Goal: Task Accomplishment & Management: Use online tool/utility

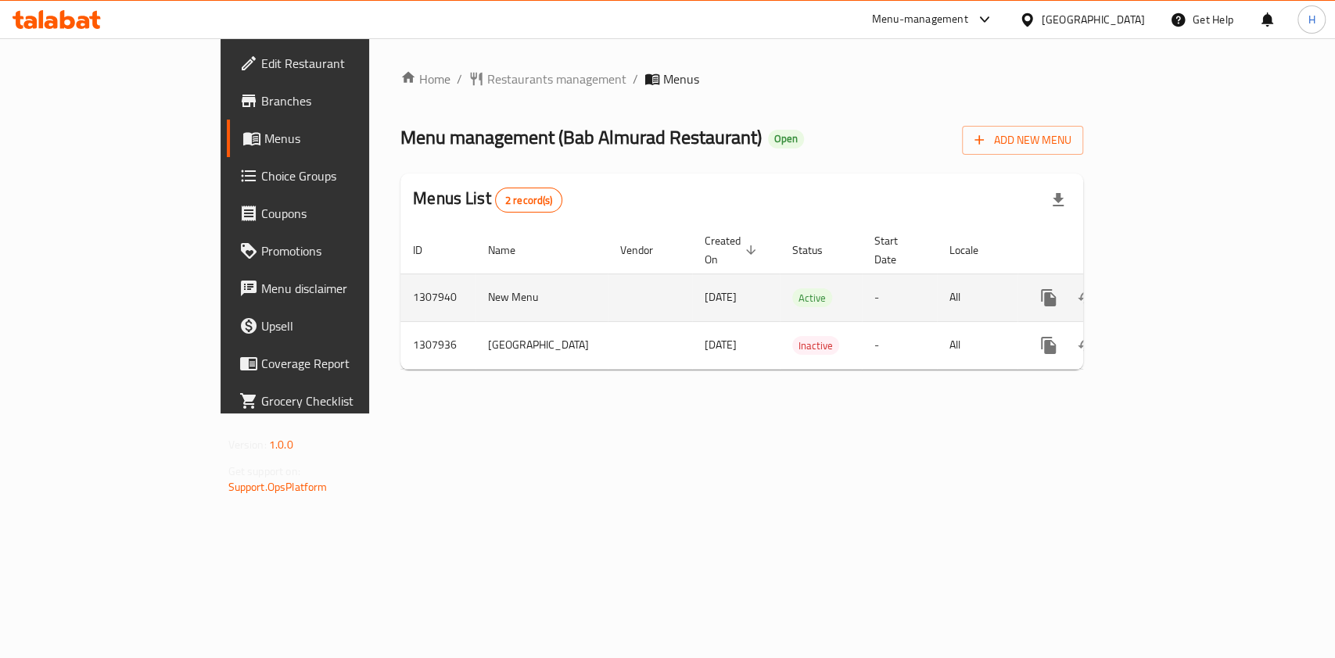
click at [1171, 289] on icon "enhanced table" at bounding box center [1161, 298] width 19 height 19
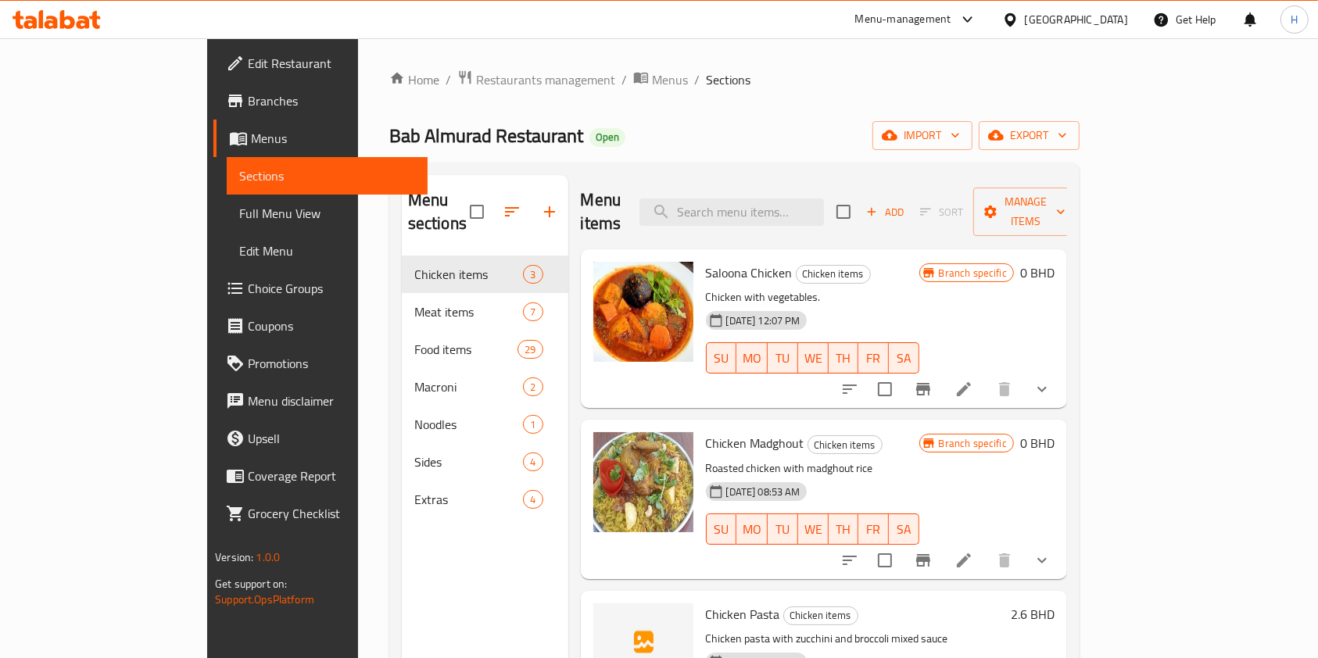
scroll to position [104, 0]
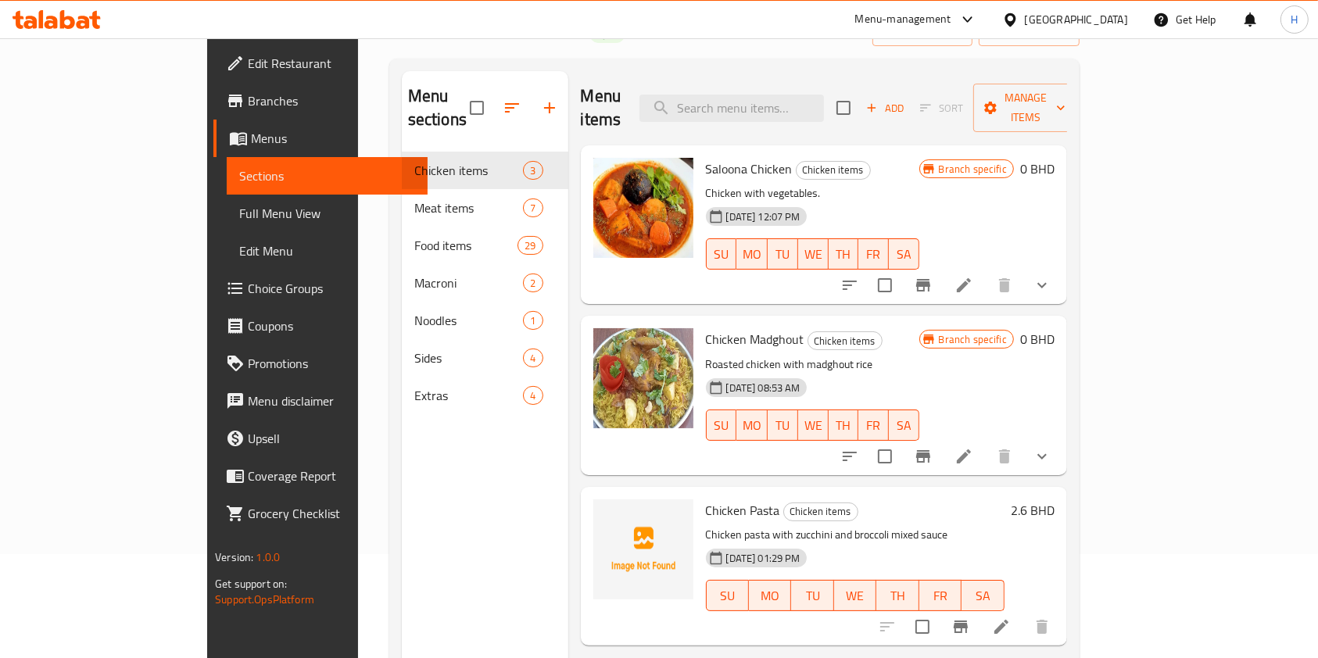
click at [906, 99] on span "Add" at bounding box center [885, 108] width 42 height 18
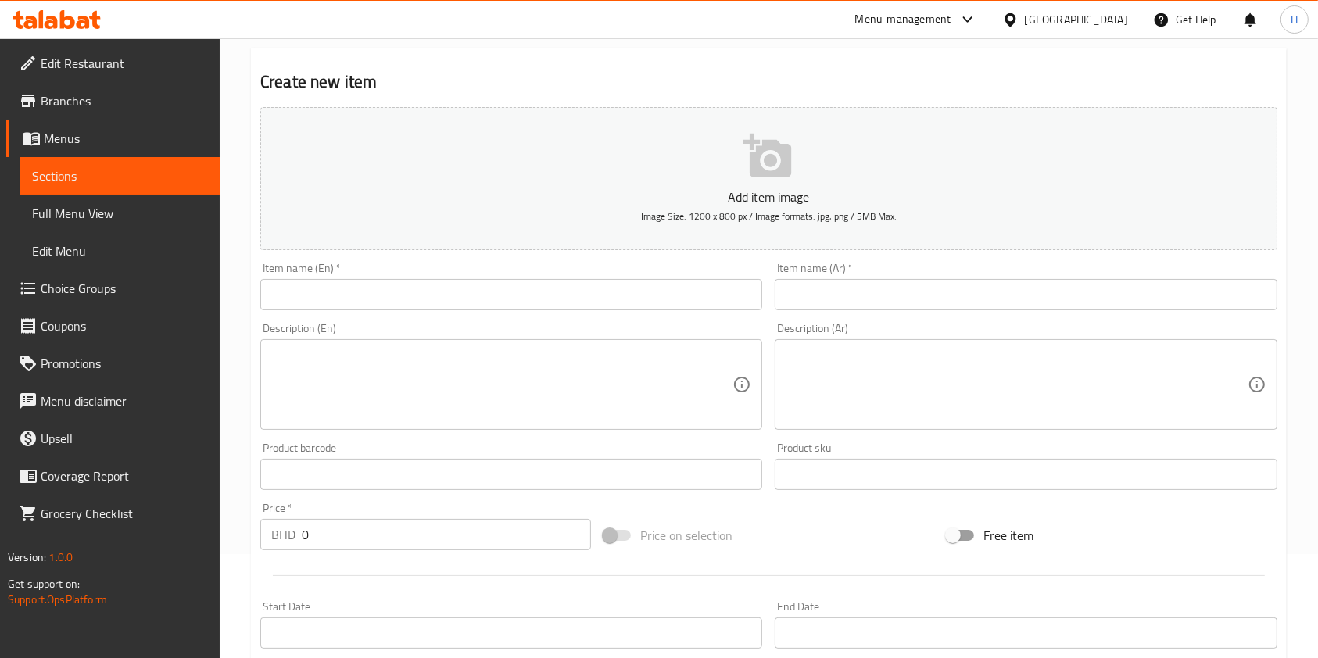
click at [432, 287] on input "text" at bounding box center [511, 294] width 502 height 31
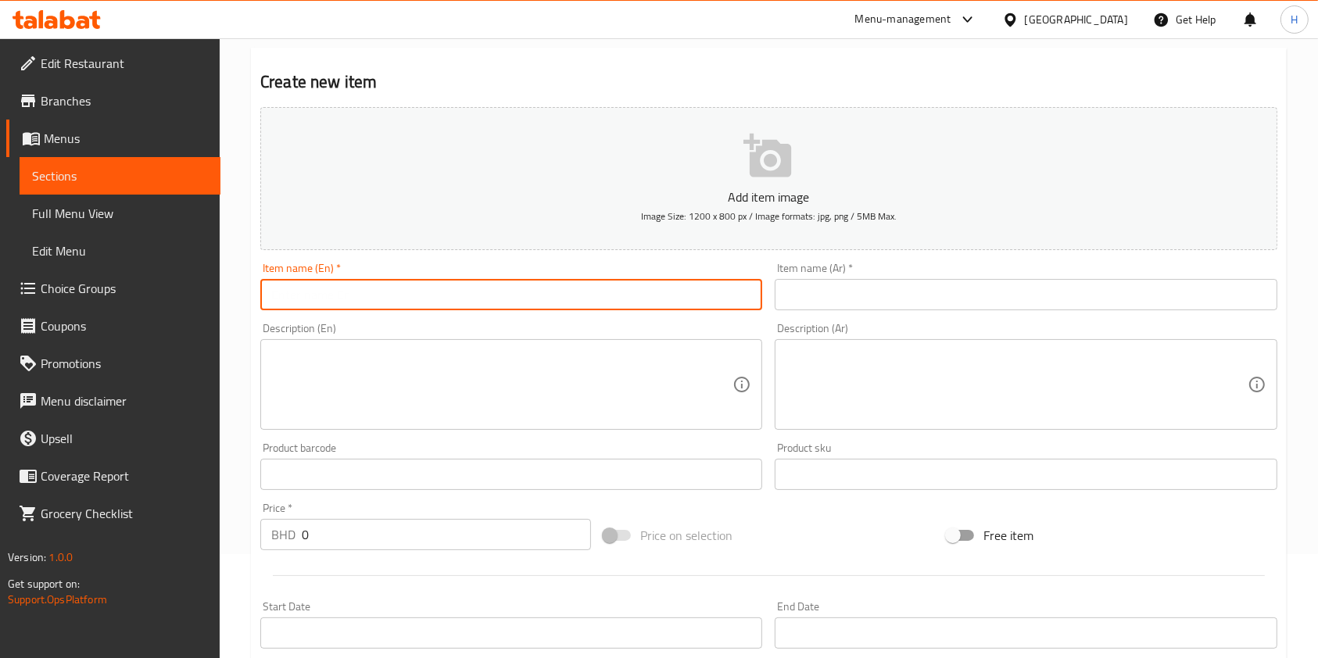
type input "h"
type input "Chicken Gouzi"
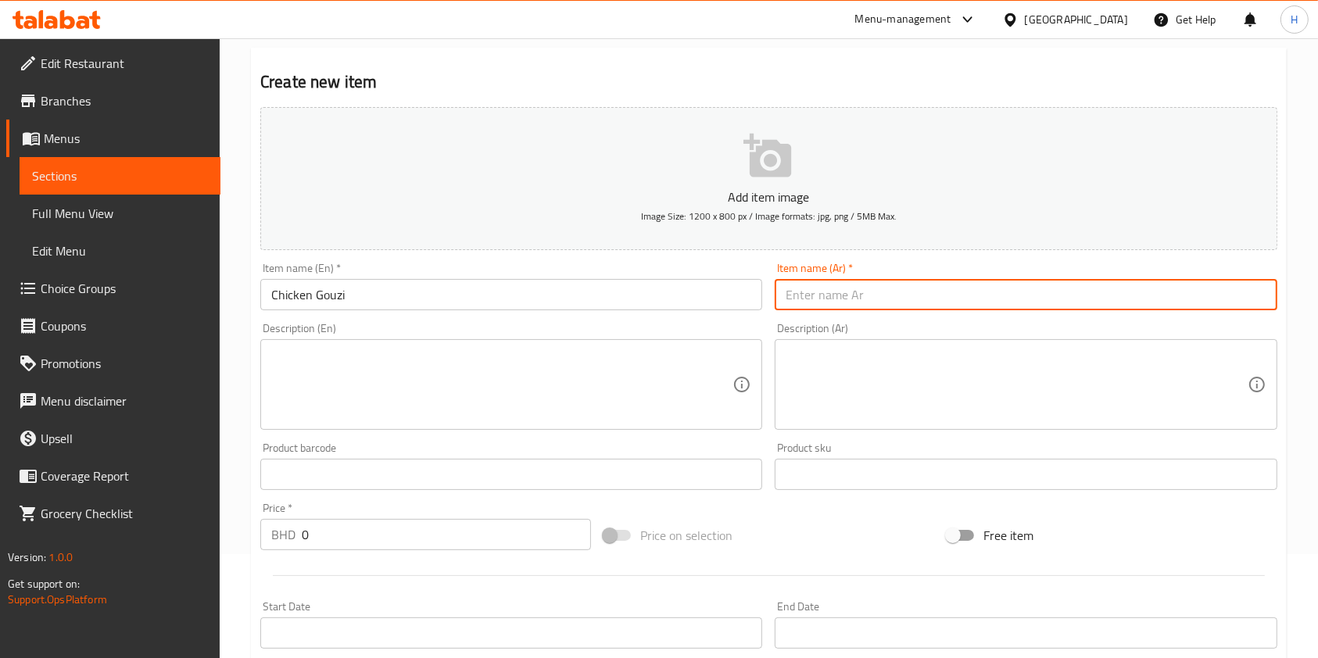
click at [804, 303] on input "text" at bounding box center [1026, 294] width 502 height 31
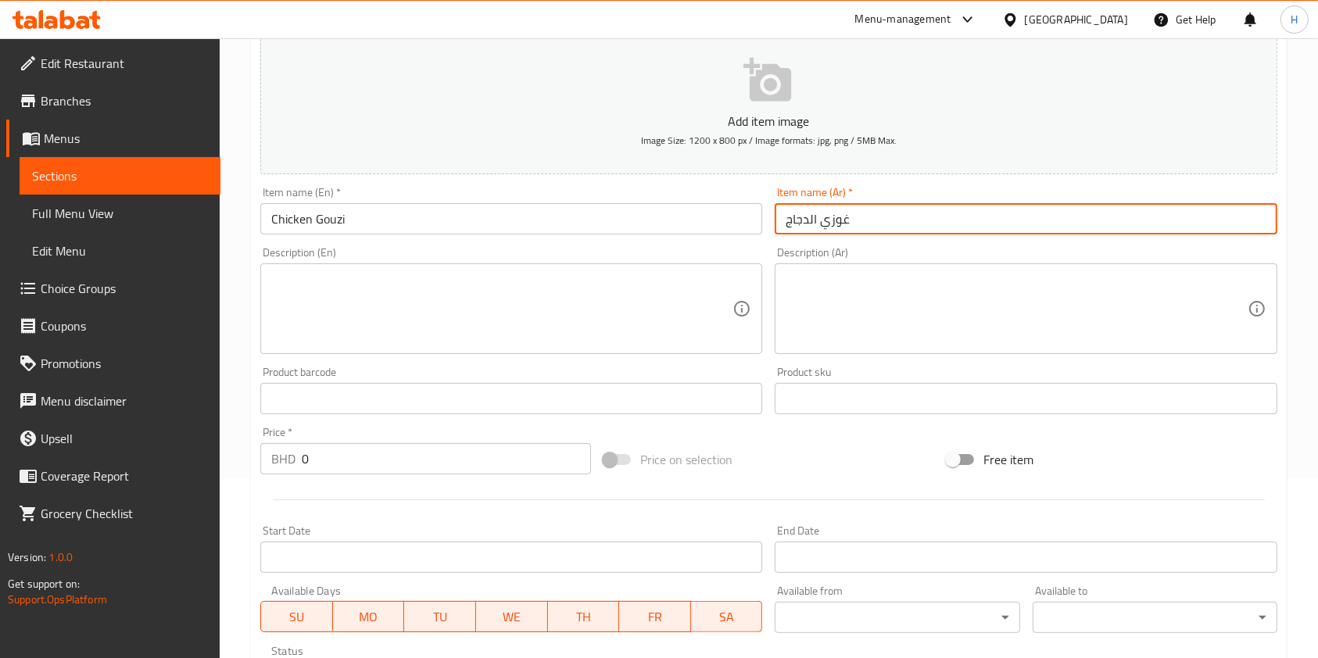
scroll to position [208, 0]
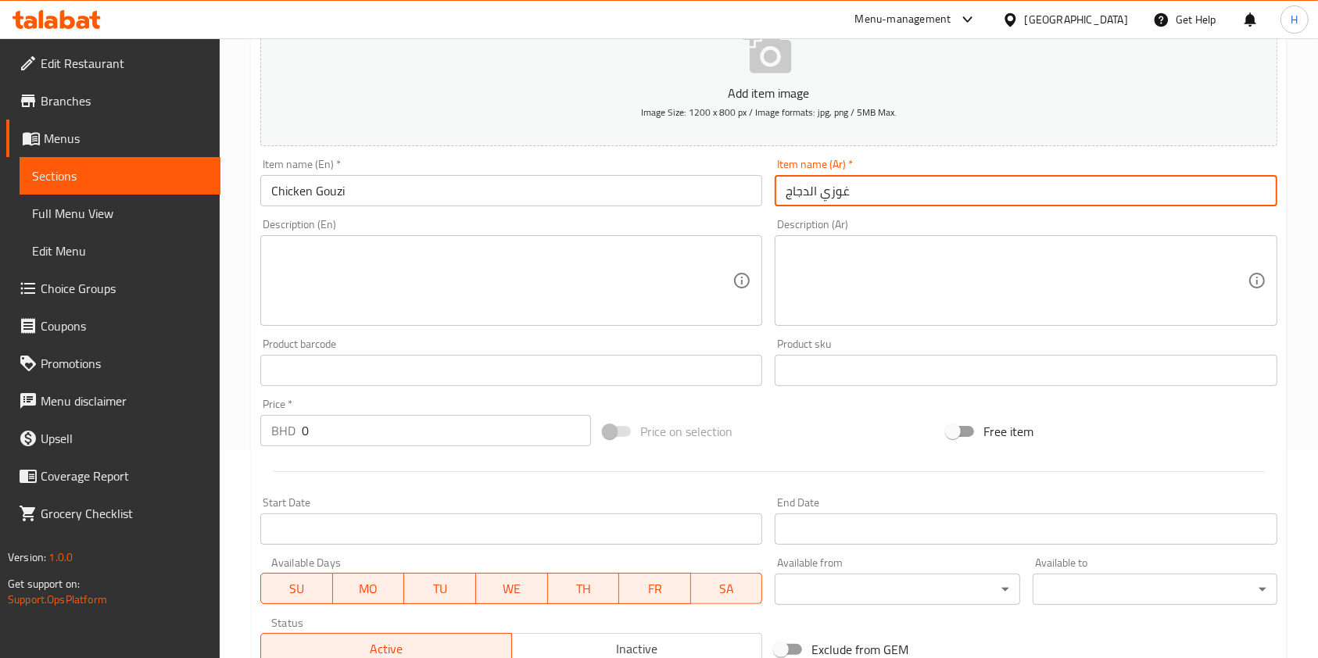
type input "غوزي الدجاج"
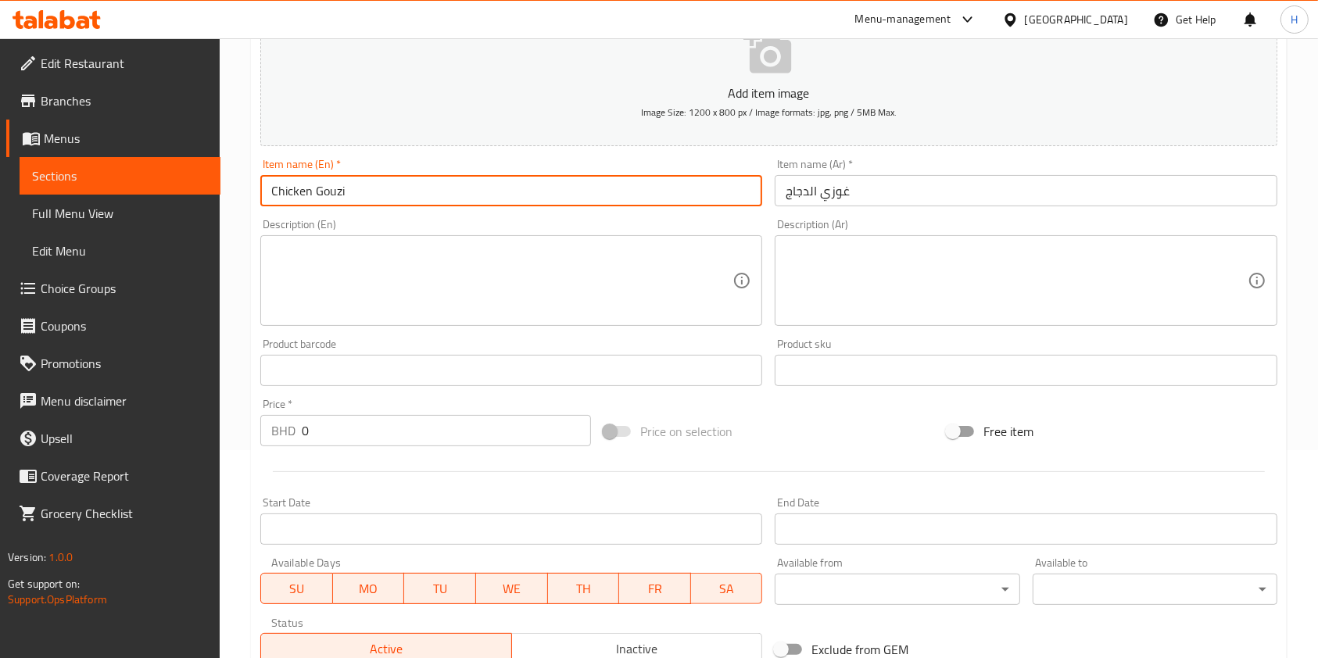
drag, startPoint x: 400, startPoint y: 194, endPoint x: 213, endPoint y: 199, distance: 187.7
click at [213, 199] on div "Edit Restaurant Branches Menus Sections Full Menu View Edit Menu Choice Groups …" at bounding box center [659, 363] width 1318 height 1067
type input "chicken madfoon"
click at [1052, 178] on input "غوزي الدجاج" at bounding box center [1026, 190] width 502 height 31
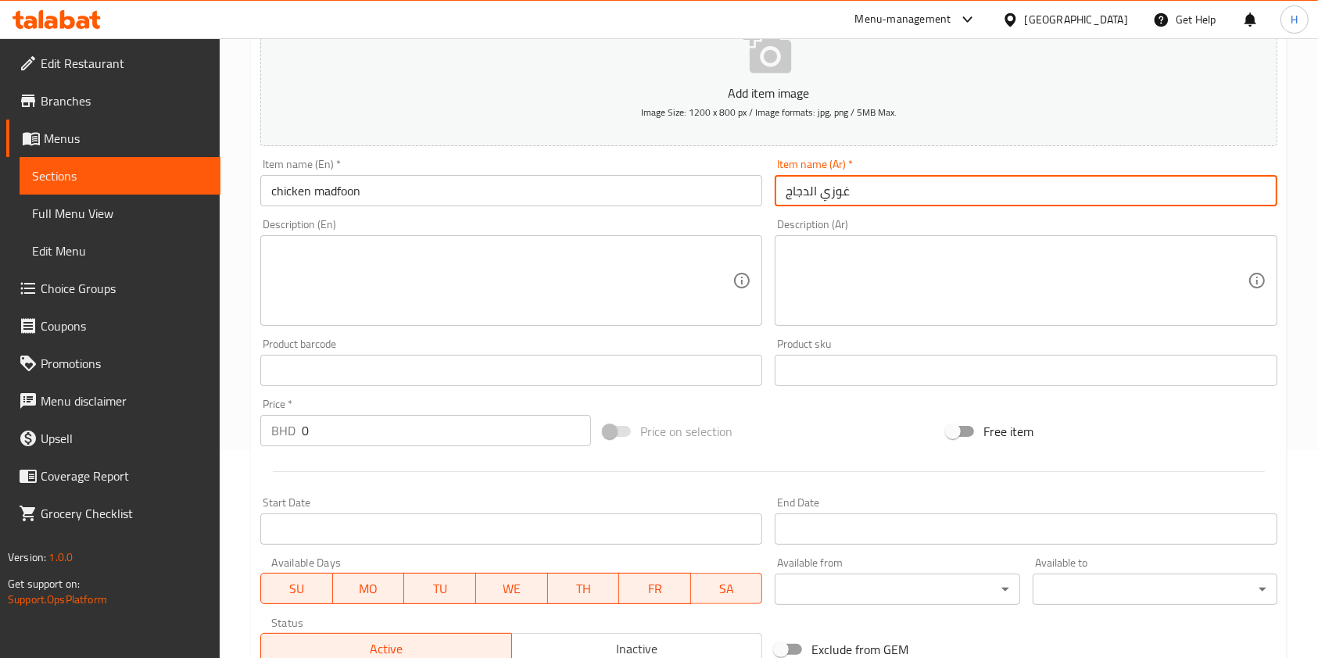
click at [1052, 178] on input "غوزي الدجاج" at bounding box center [1026, 190] width 502 height 31
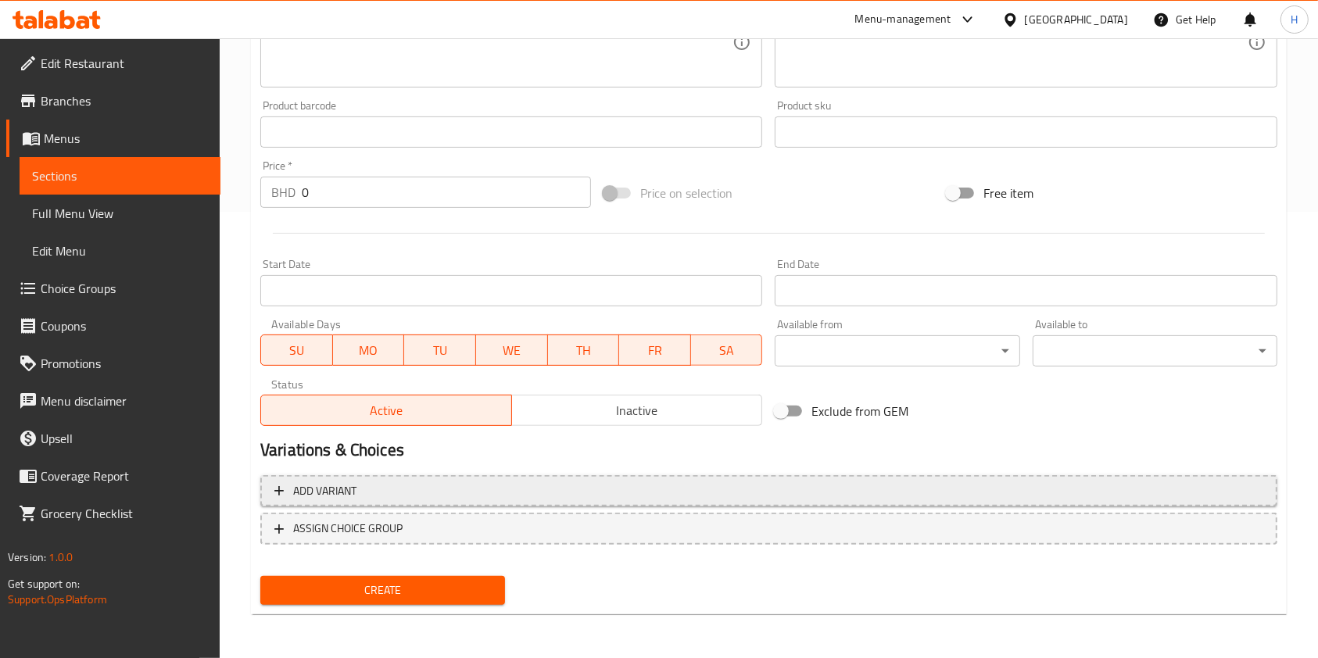
type input "مدفون دجاج"
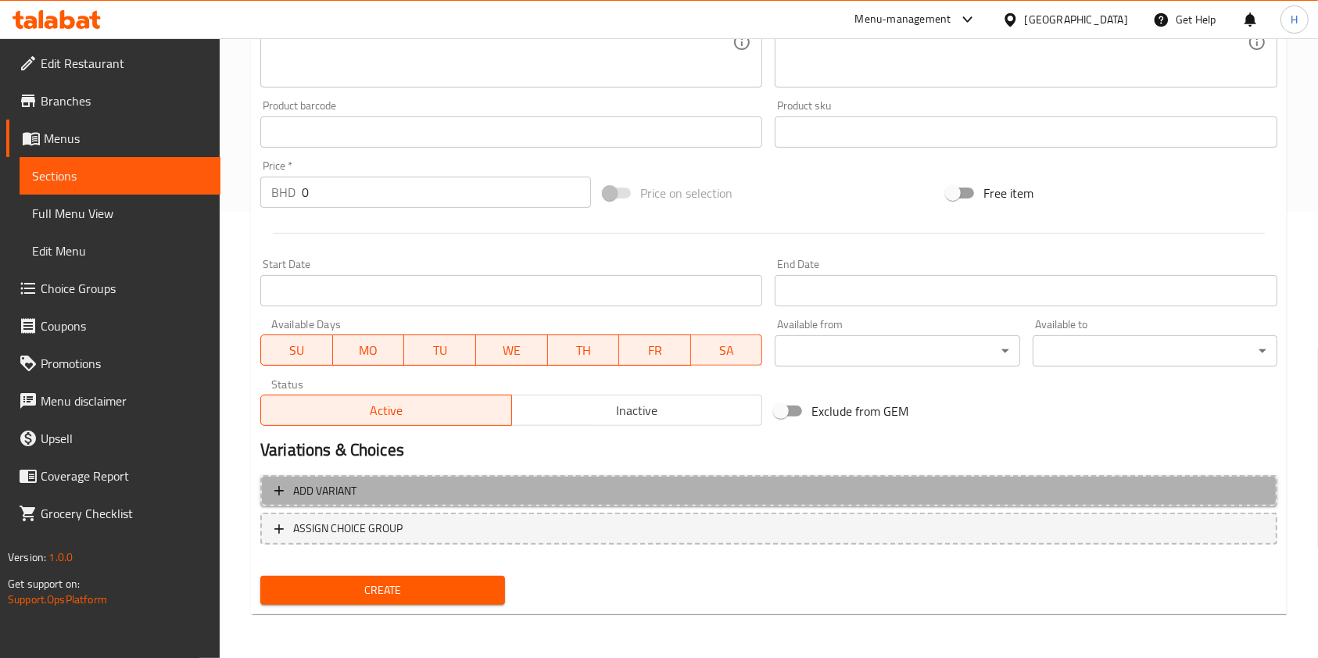
click at [508, 499] on span "Add variant" at bounding box center [768, 492] width 989 height 20
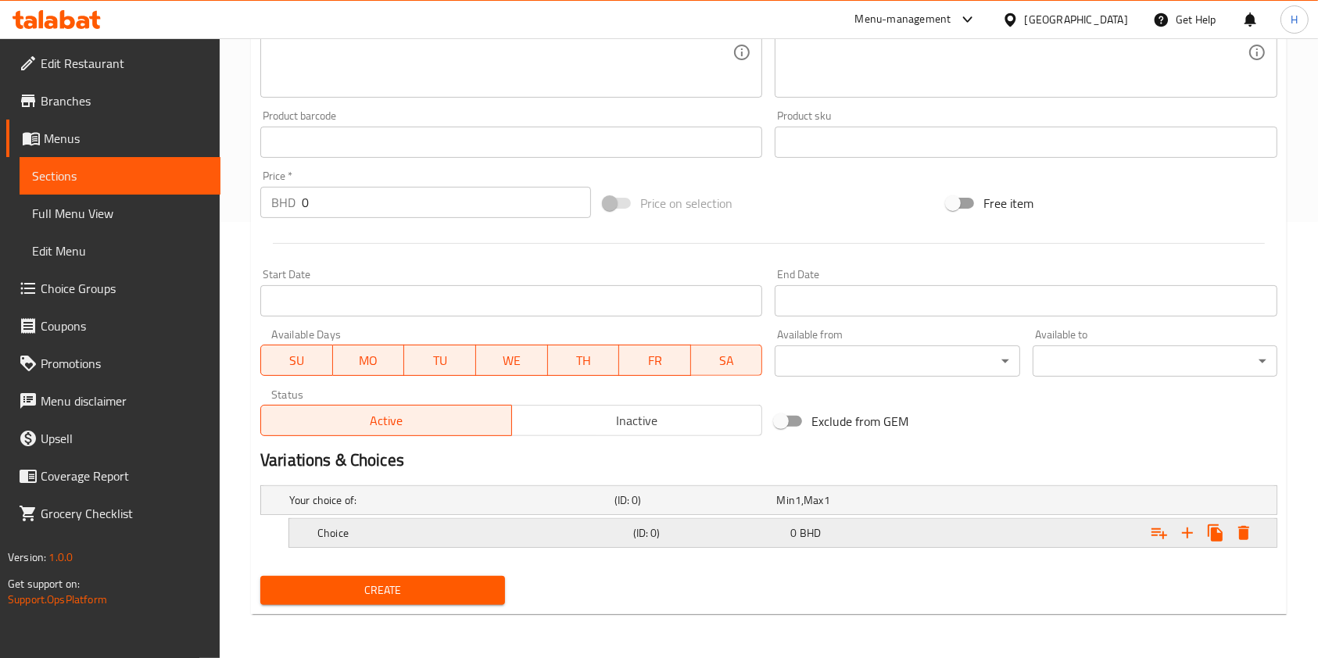
drag, startPoint x: 493, startPoint y: 547, endPoint x: 481, endPoint y: 518, distance: 30.5
click at [491, 546] on div "Choice (ID: 0) 0 BHD" at bounding box center [787, 533] width 947 height 34
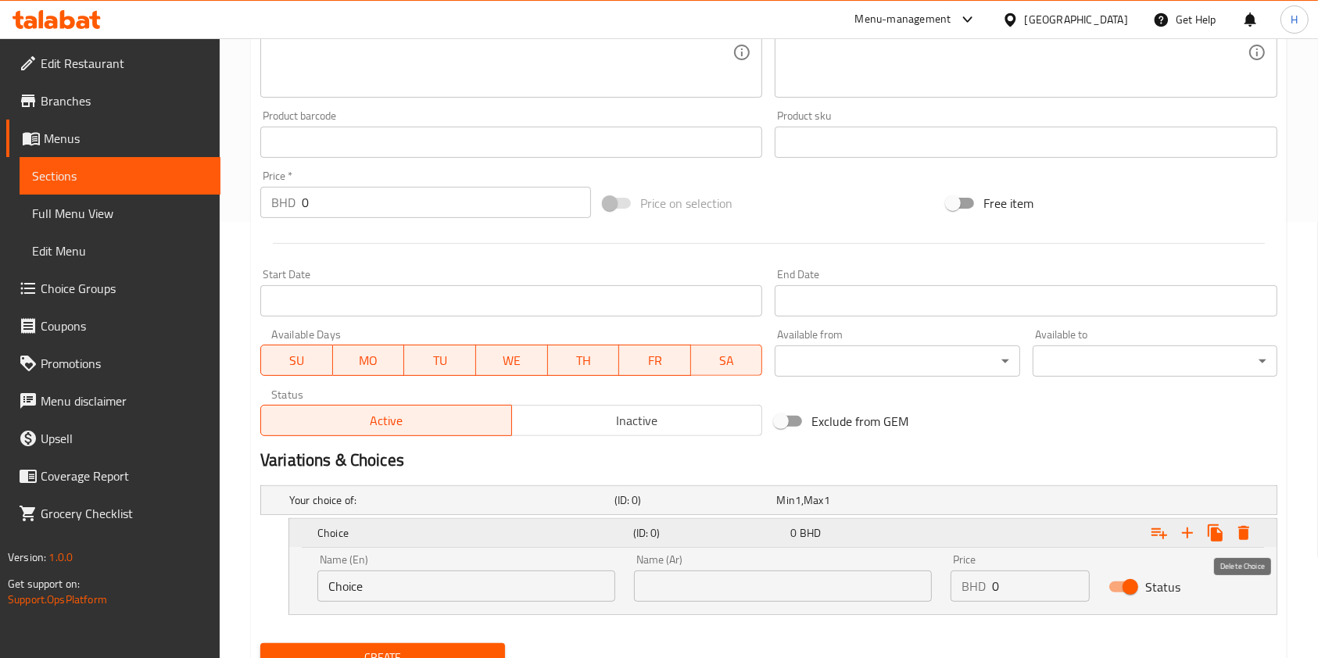
click at [1248, 526] on icon "Expand" at bounding box center [1244, 533] width 19 height 19
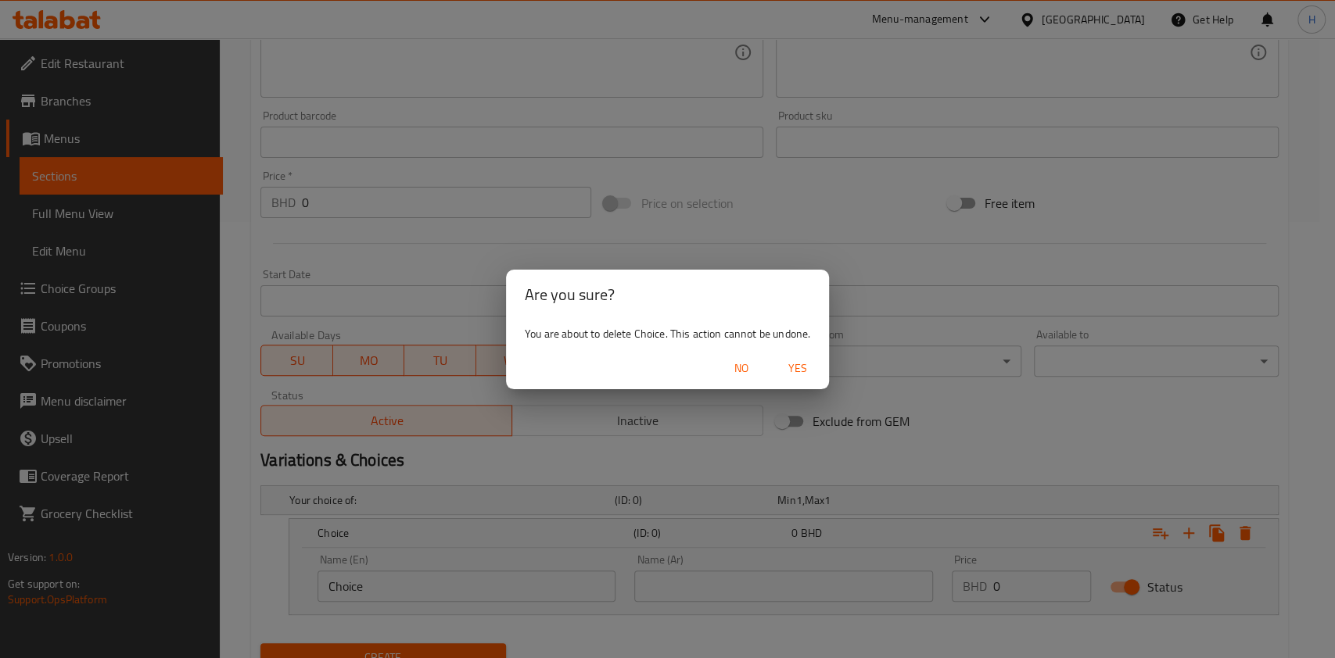
click at [800, 361] on span "Yes" at bounding box center [798, 369] width 38 height 20
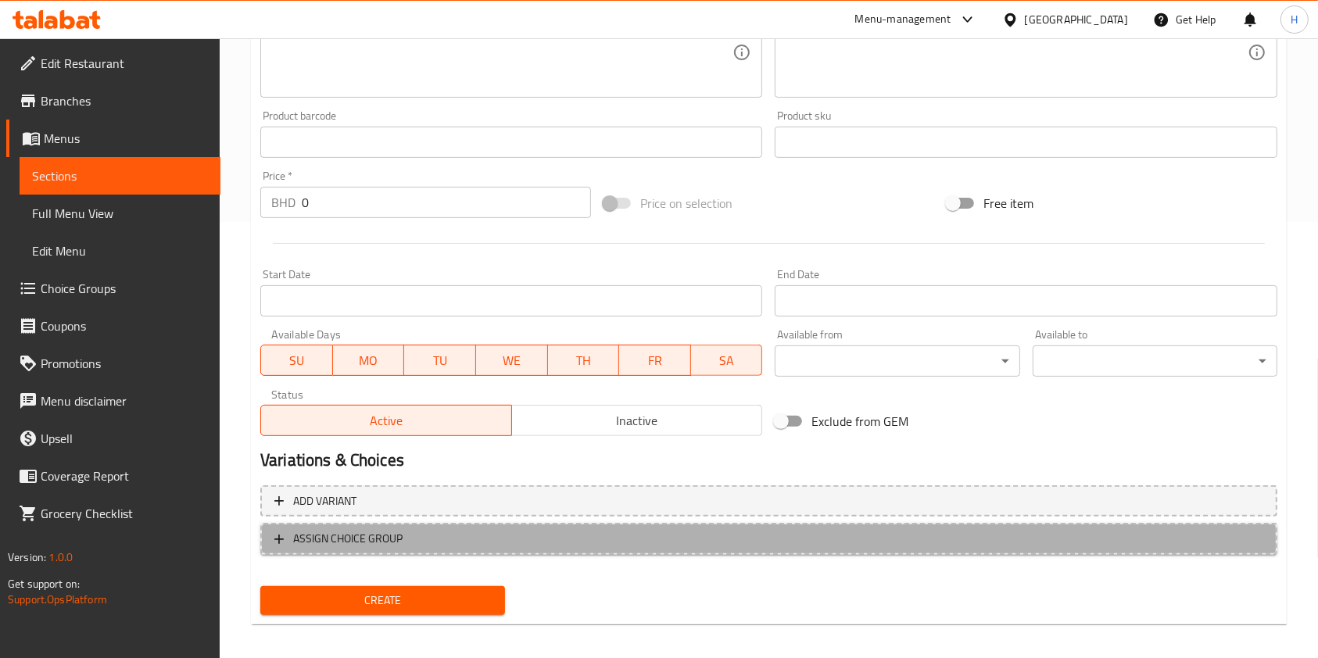
click at [506, 537] on span "ASSIGN CHOICE GROUP" at bounding box center [768, 539] width 989 height 20
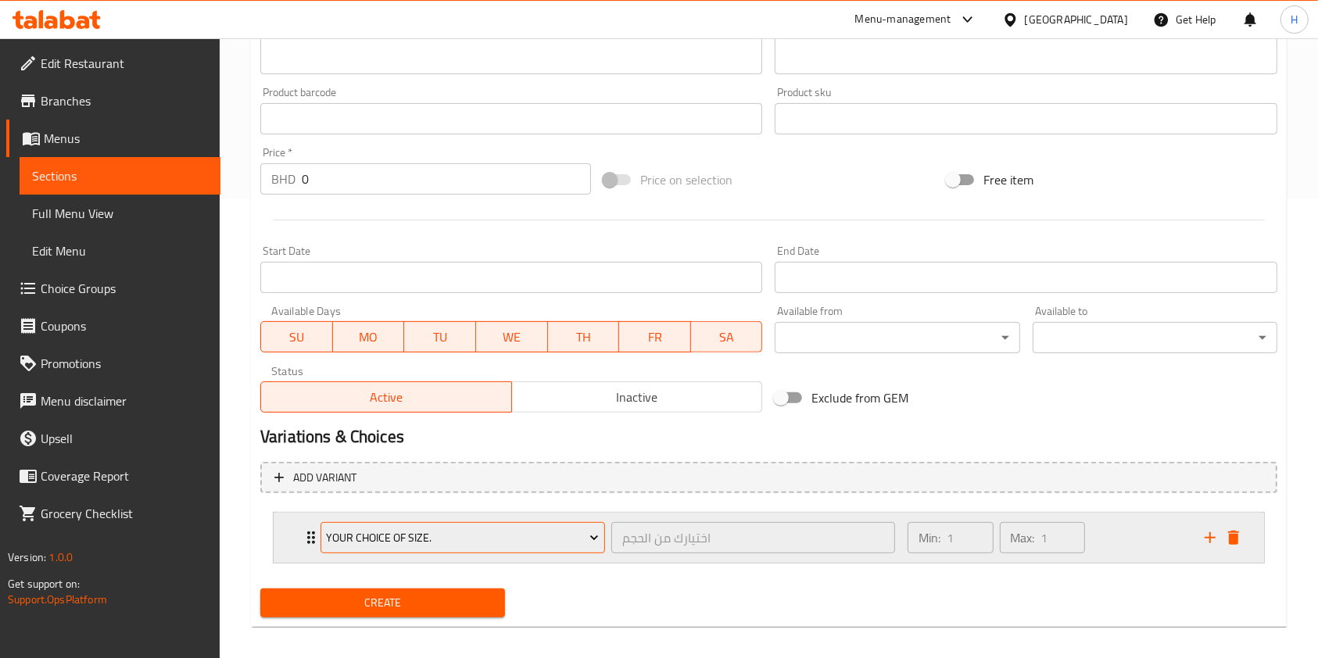
scroll to position [472, 0]
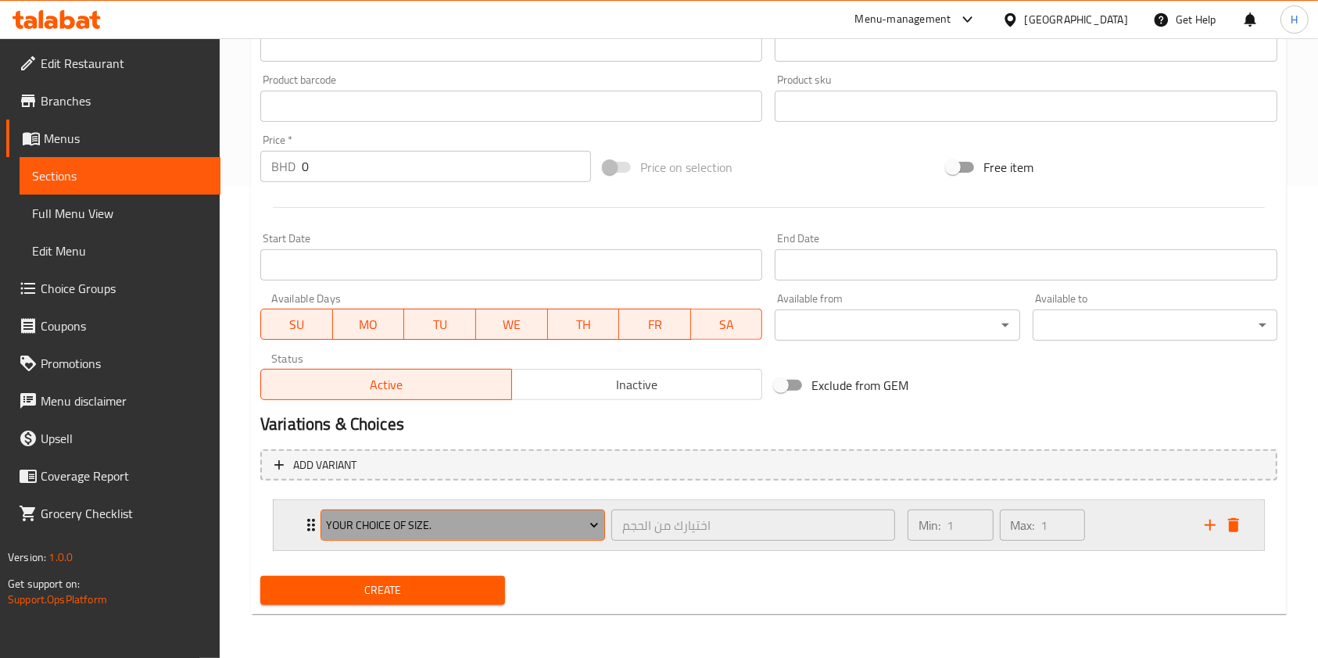
click at [458, 517] on span "Your choice of size." at bounding box center [462, 526] width 273 height 20
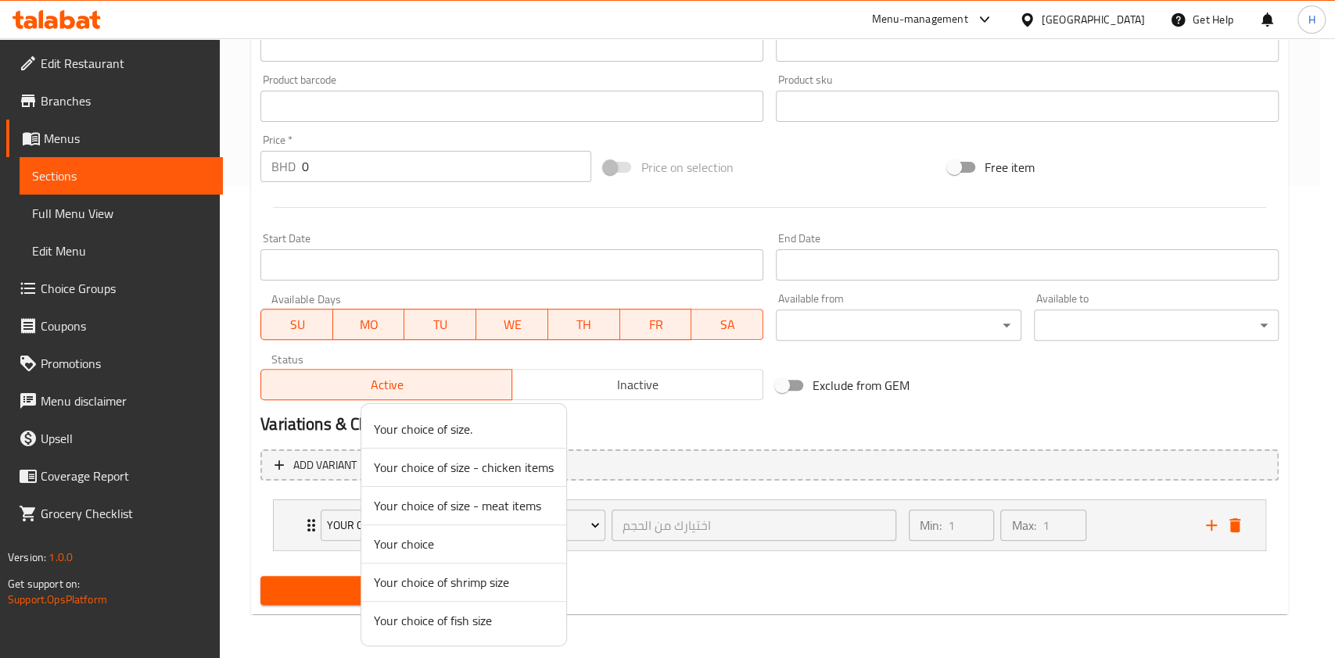
click at [517, 459] on span "Your choice of size - chicken items" at bounding box center [464, 467] width 180 height 19
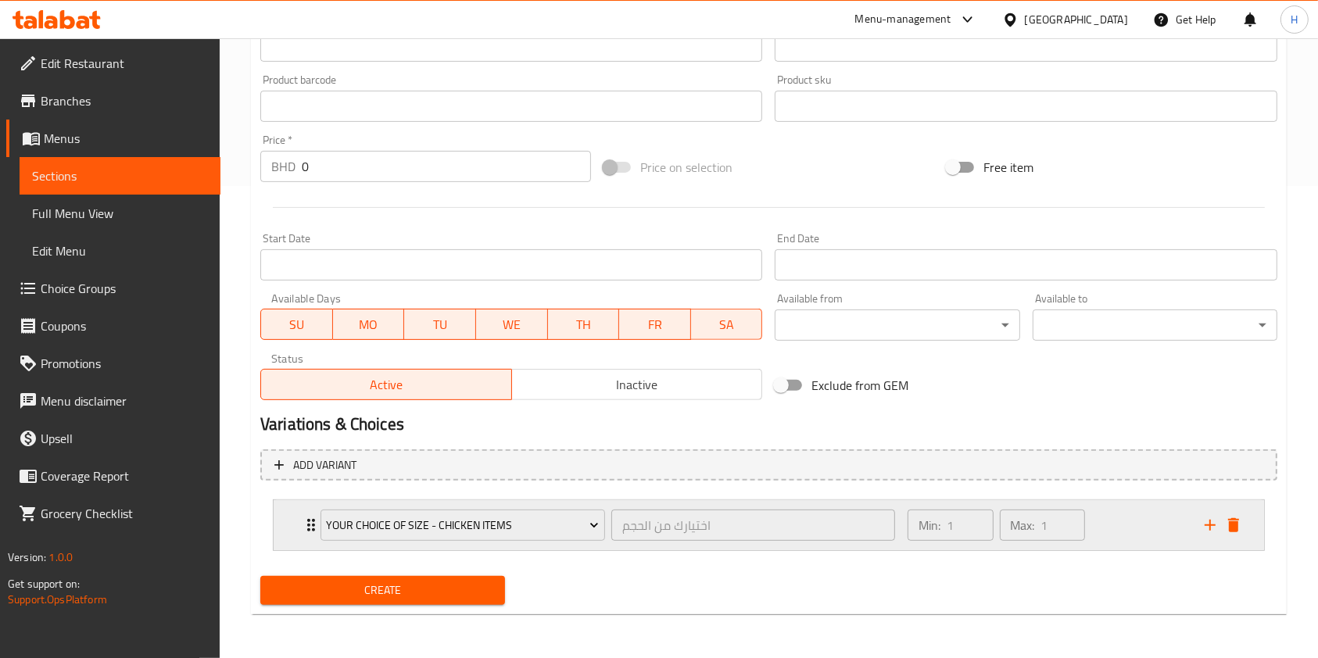
drag, startPoint x: 1097, startPoint y: 522, endPoint x: 938, endPoint y: 501, distance: 160.9
click at [1098, 522] on div "Min: 1 ​ Max: 1 ​" at bounding box center [1046, 525] width 297 height 50
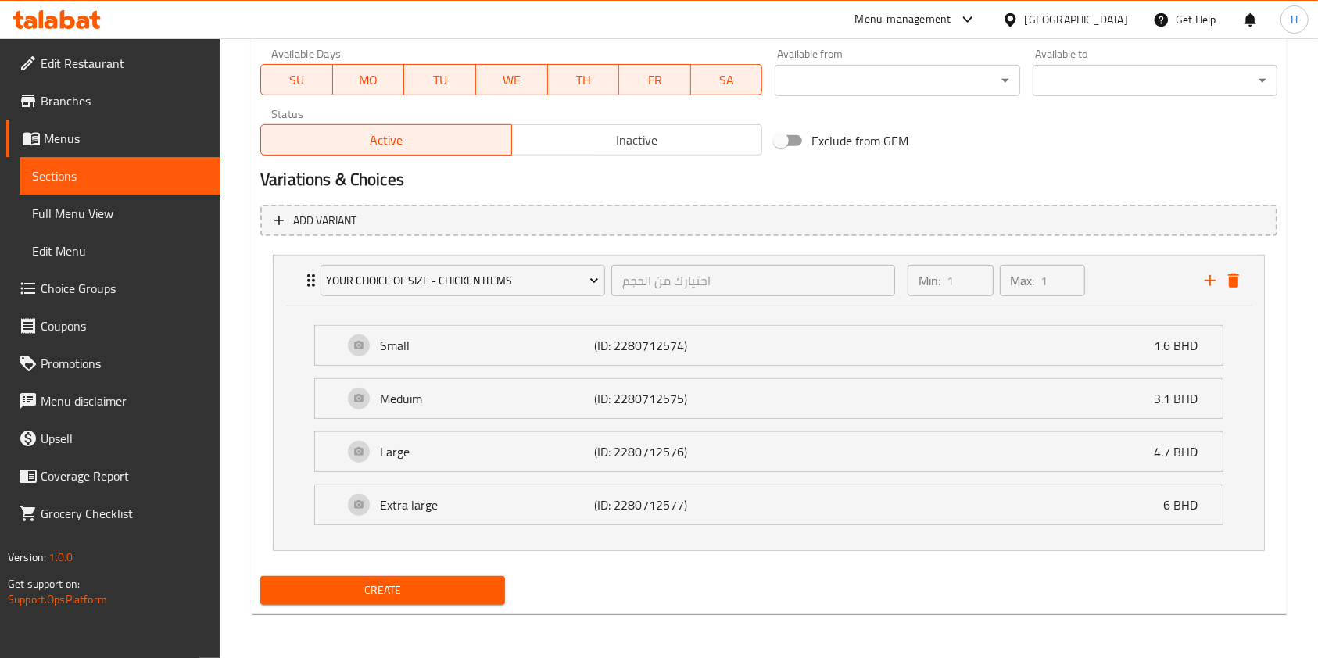
click at [454, 586] on span "Create" at bounding box center [383, 591] width 220 height 20
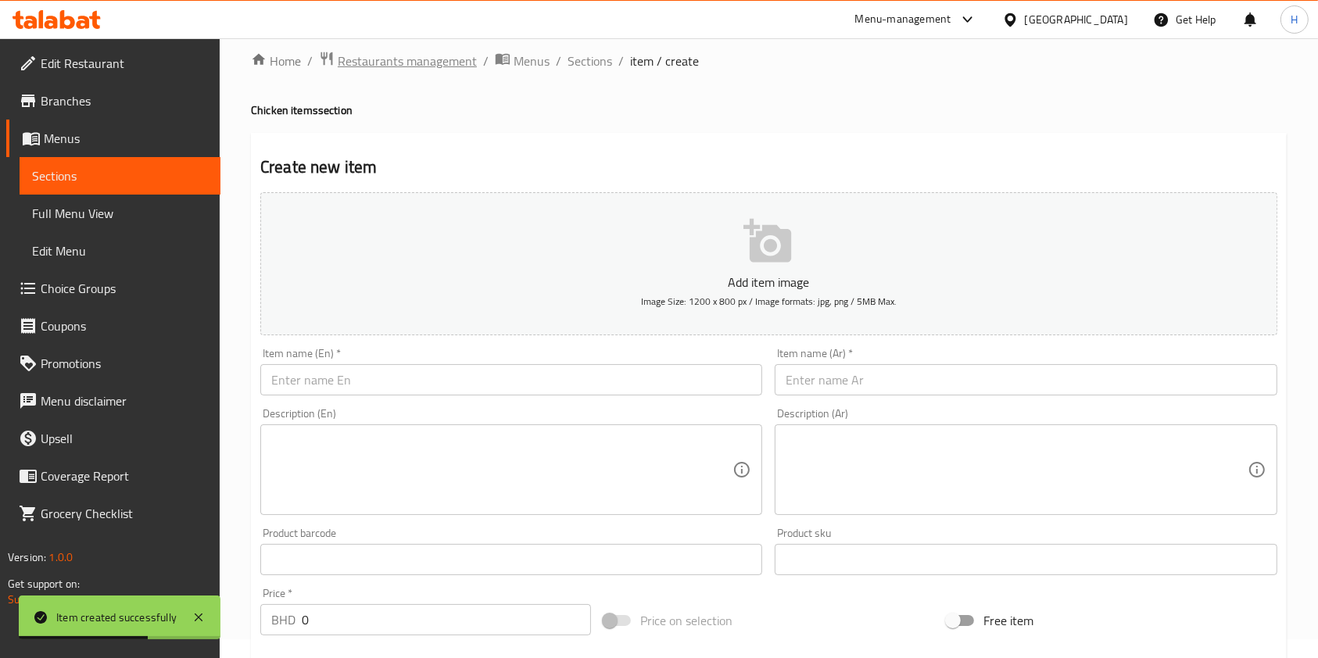
scroll to position [0, 0]
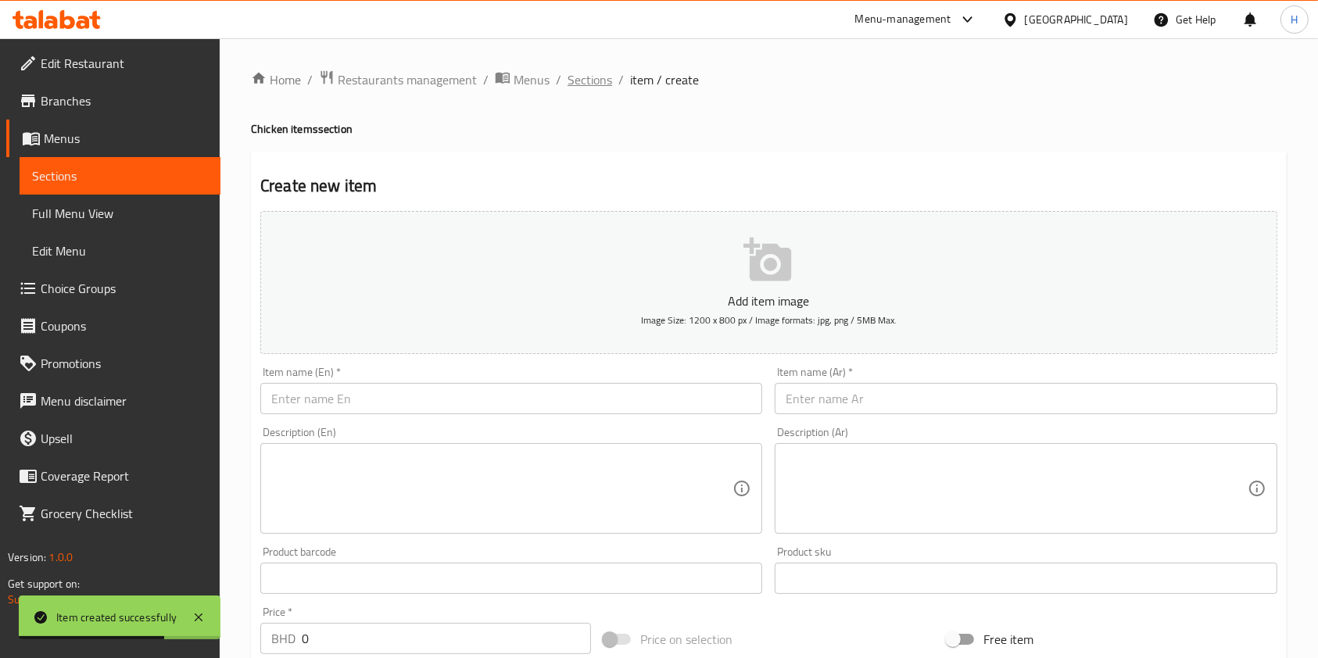
click at [587, 82] on span "Sections" at bounding box center [590, 79] width 45 height 19
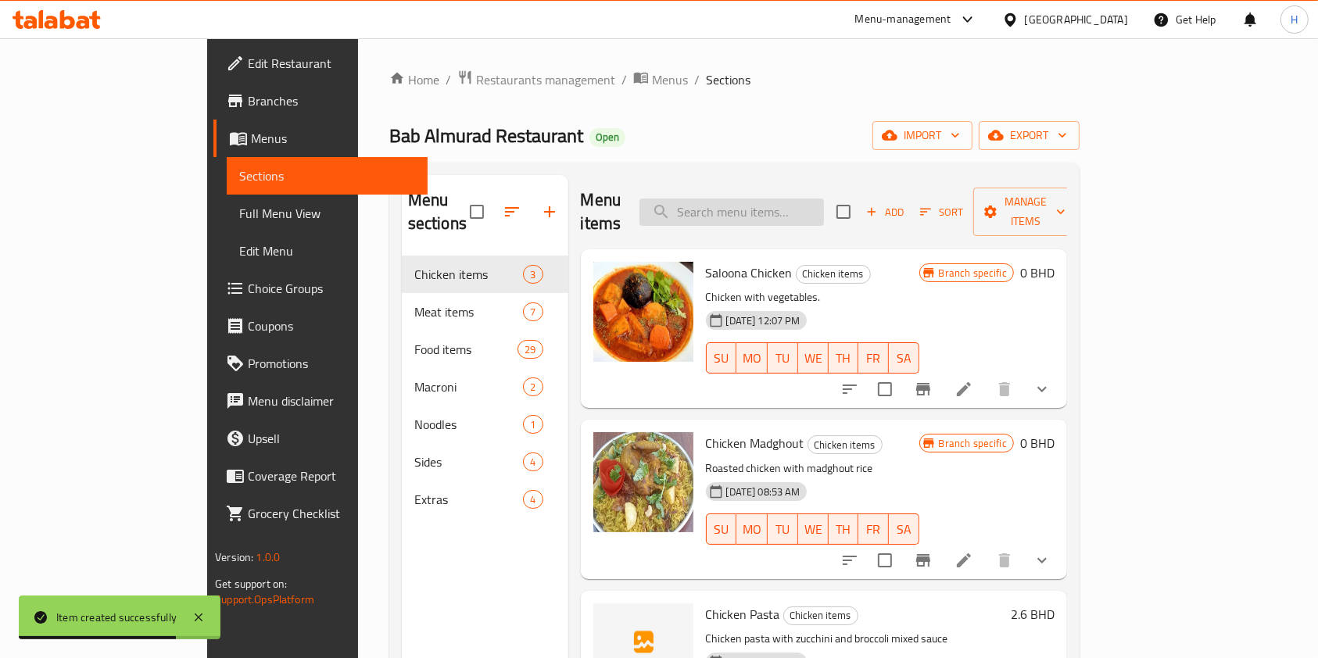
click at [783, 209] on input "search" at bounding box center [732, 212] width 185 height 27
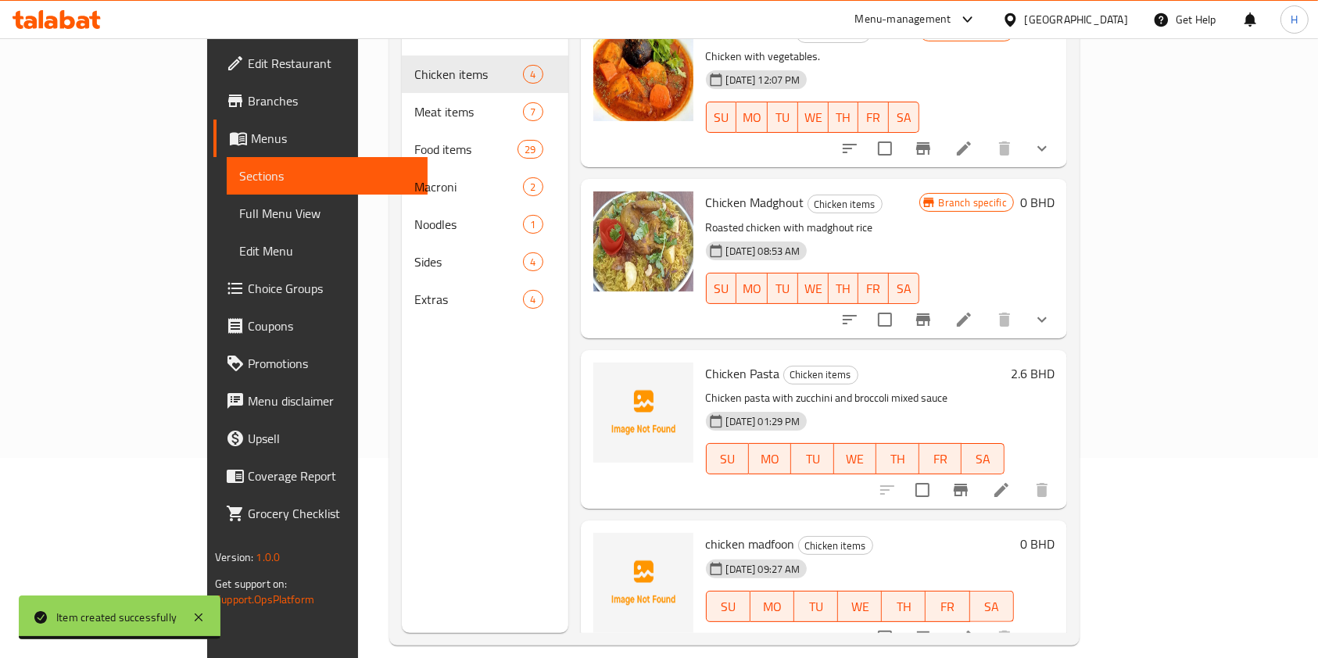
scroll to position [208, 0]
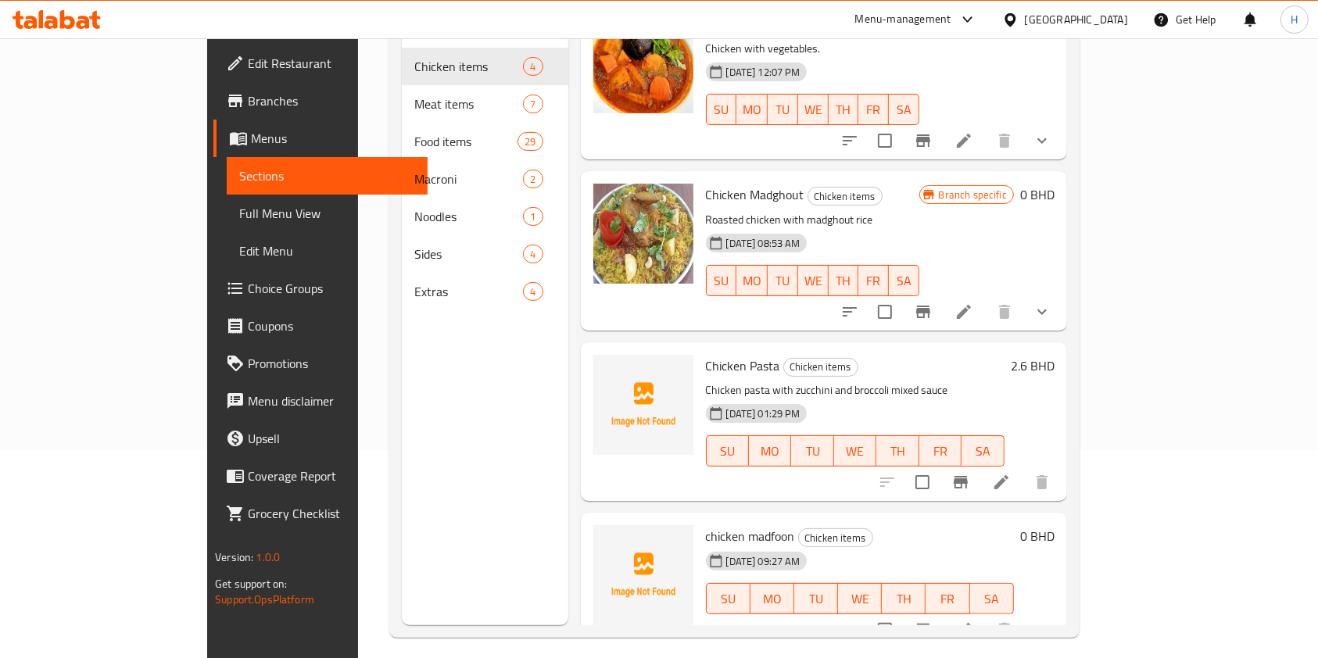
click at [402, 380] on div "Menu sections Chicken items 4 Meat items 7 Food items 29 Macroni 2 Noodles 1 Si…" at bounding box center [485, 296] width 167 height 658
